Goal: Task Accomplishment & Management: Use online tool/utility

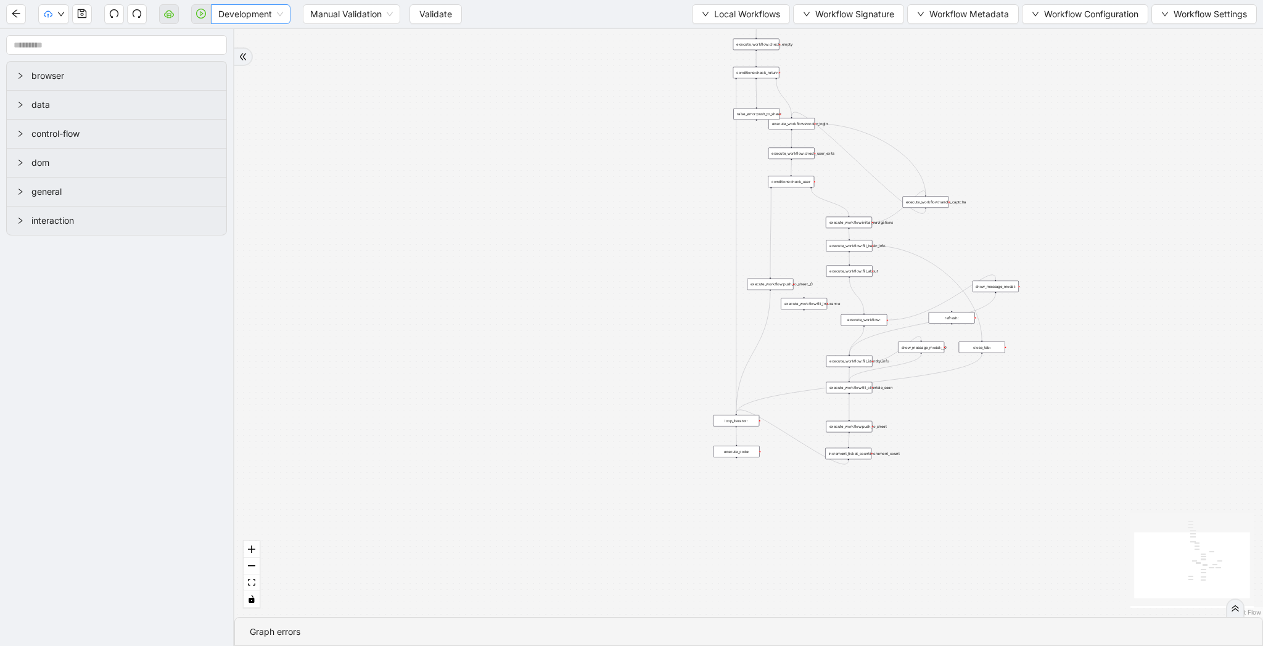
click at [276, 16] on span "Development" at bounding box center [250, 14] width 65 height 18
click at [263, 54] on div "Production" at bounding box center [251, 59] width 60 height 14
click at [431, 12] on span "Validate" at bounding box center [425, 14] width 33 height 14
click at [197, 12] on icon "play-circle" at bounding box center [201, 14] width 10 height 10
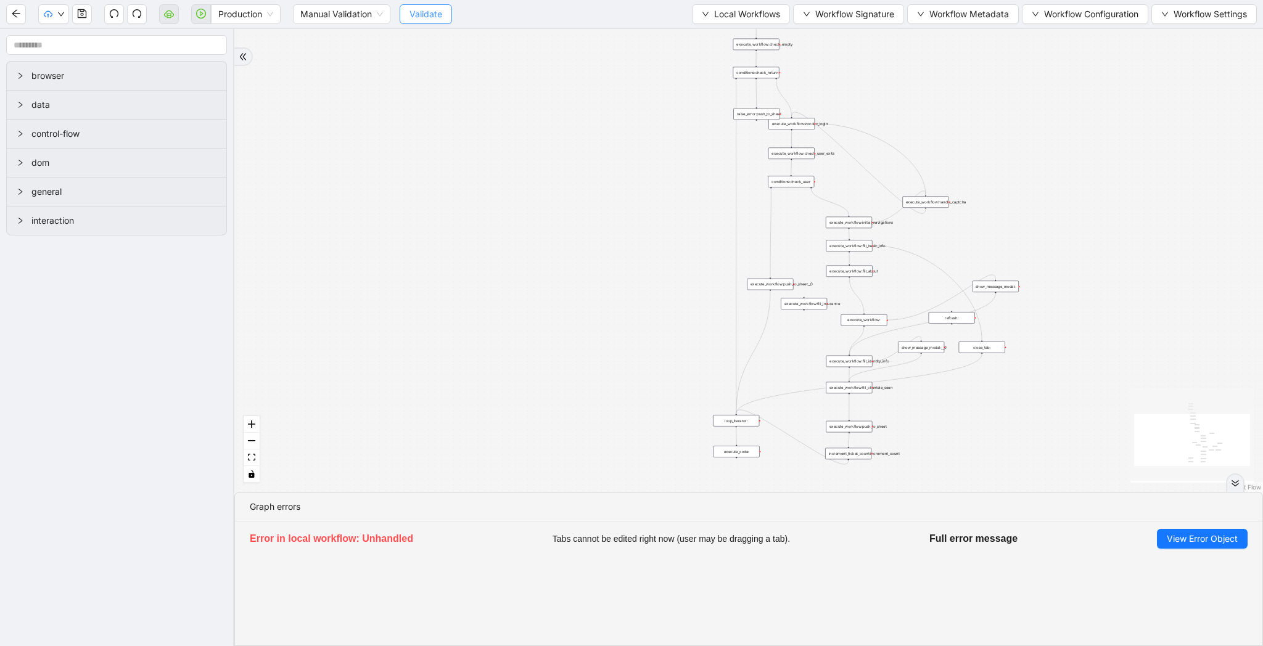
click at [431, 7] on span "Validate" at bounding box center [425, 14] width 33 height 14
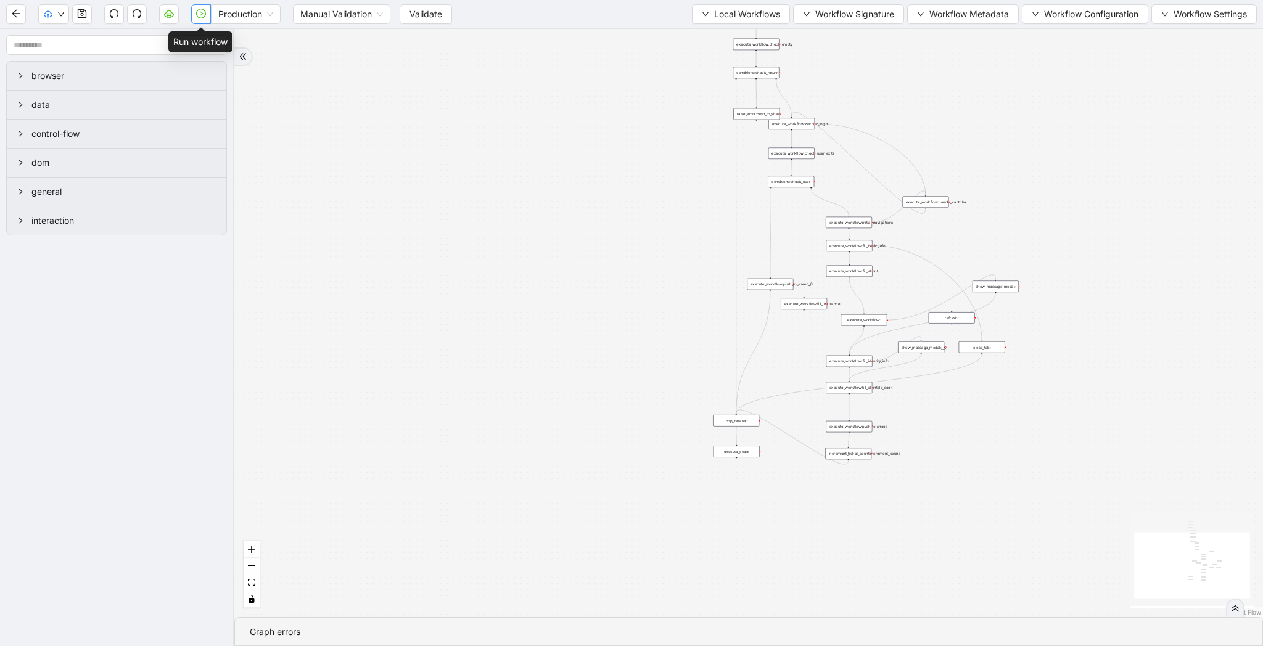
click at [202, 20] on button "button" at bounding box center [201, 14] width 20 height 20
